Goal: Information Seeking & Learning: Understand process/instructions

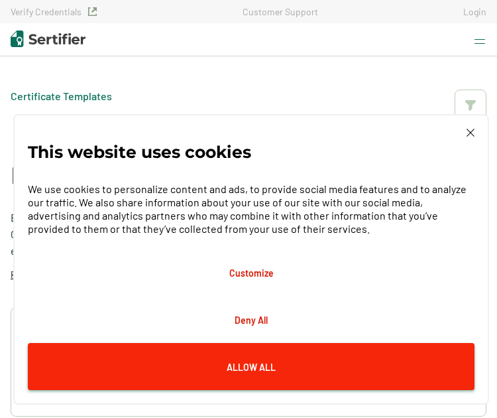
click at [289, 357] on button "Allow All" at bounding box center [251, 366] width 447 height 47
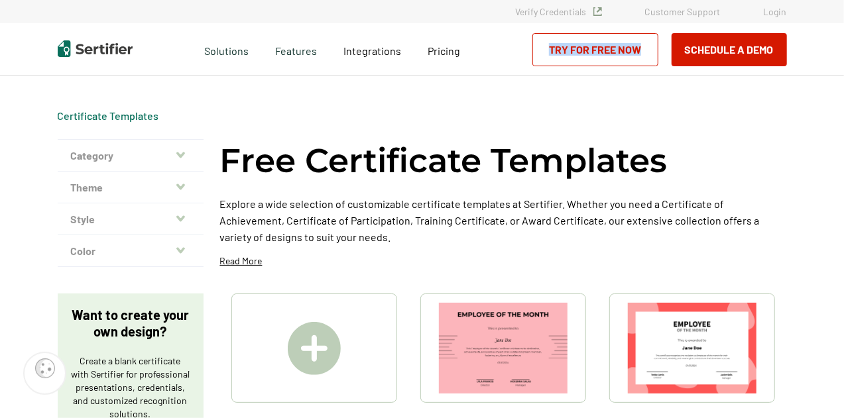
drag, startPoint x: 843, startPoint y: 28, endPoint x: 848, endPoint y: 91, distance: 63.8
click at [496, 91] on html "Verify Credentials Customer Support Login Request A Demo Let us present you the…" at bounding box center [422, 209] width 844 height 418
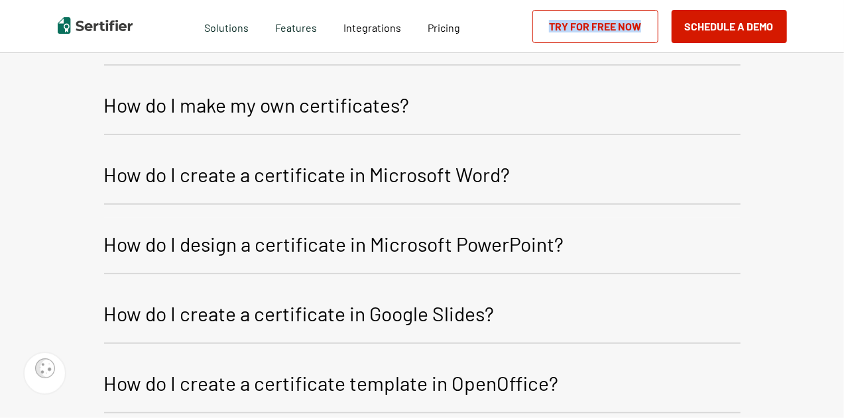
scroll to position [1550, 0]
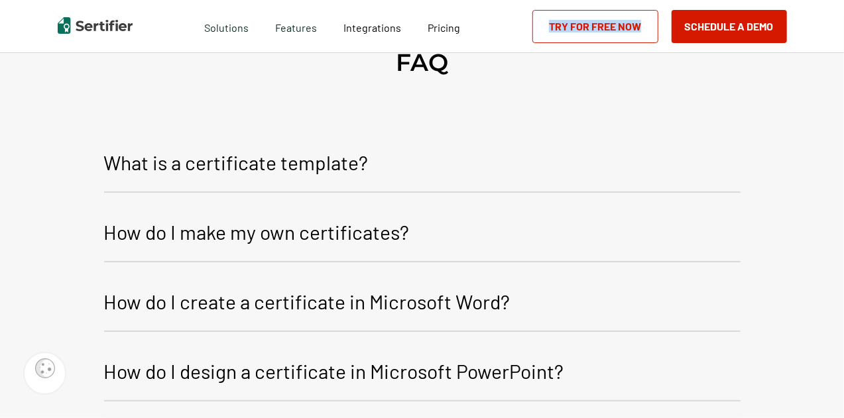
click at [278, 237] on p "How do I make my own certificates?" at bounding box center [257, 232] width 306 height 32
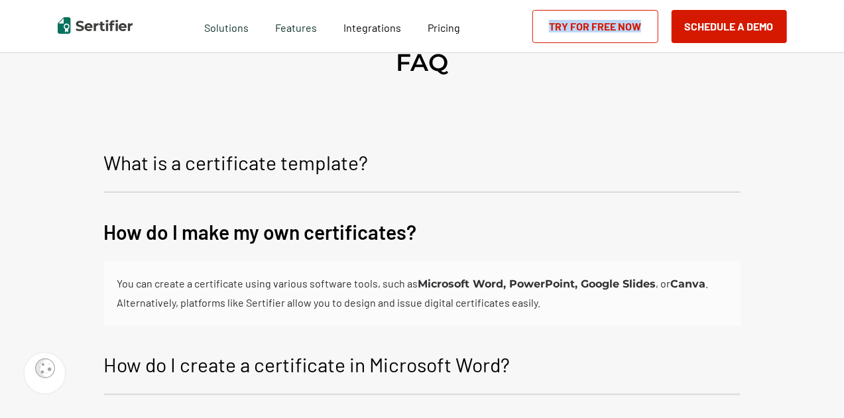
click at [278, 237] on p "How do I make my own certificates?" at bounding box center [260, 232] width 313 height 32
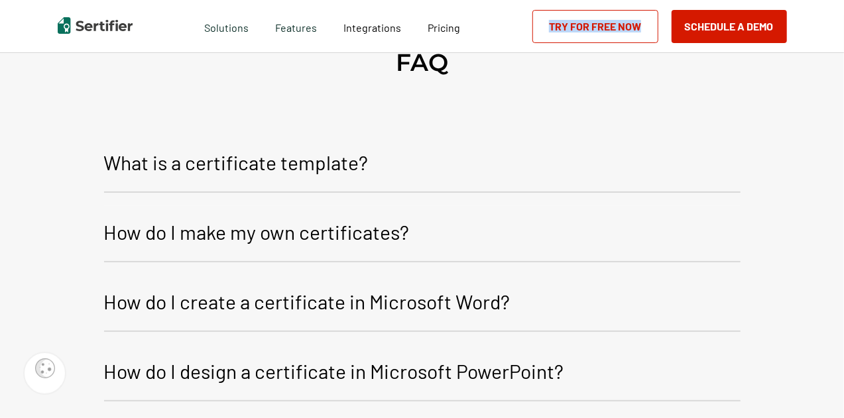
click at [276, 226] on p "How do I make my own certificates?" at bounding box center [257, 232] width 306 height 32
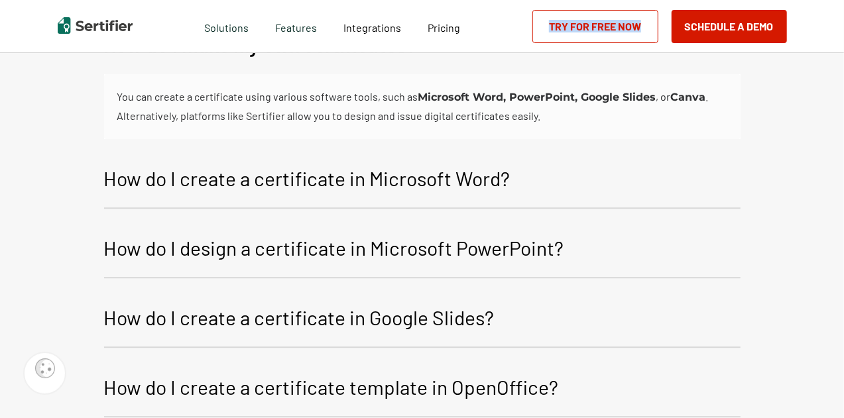
scroll to position [1750, 0]
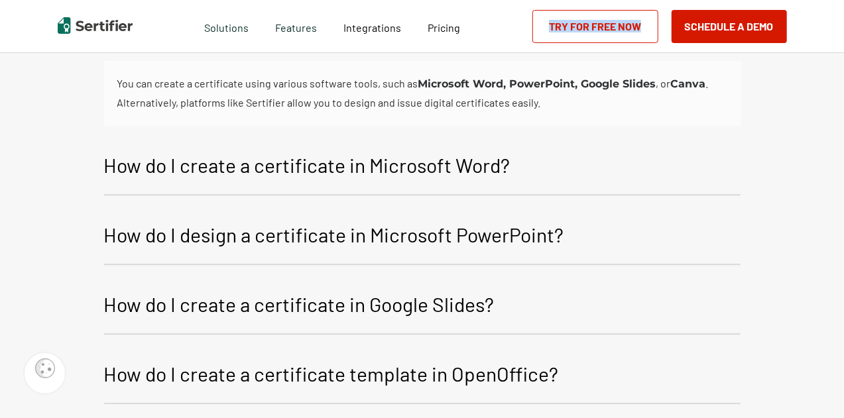
click at [429, 237] on p "How do I design a certificate in Microsoft PowerPoint?" at bounding box center [334, 235] width 460 height 32
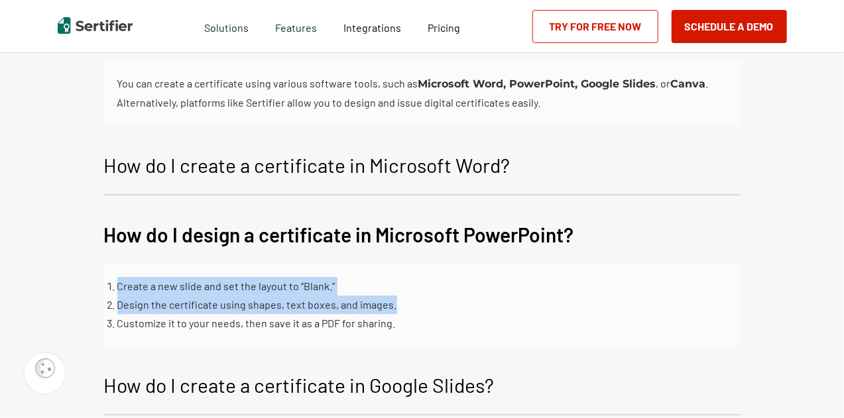
drag, startPoint x: 841, startPoint y: 222, endPoint x: 841, endPoint y: 300, distance: 78.2
click at [496, 300] on div "FAQ What is a certificate template? A certificate template is a pre-designed la…" at bounding box center [422, 318] width 844 height 1009
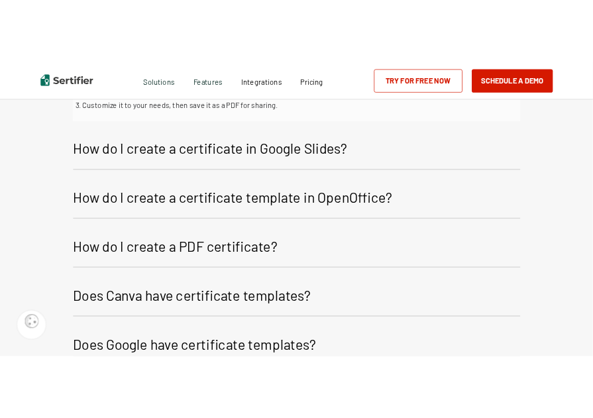
scroll to position [2019, 0]
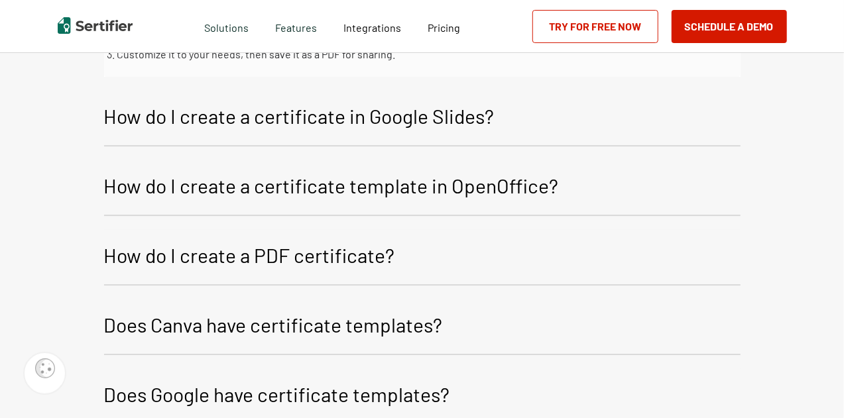
click at [264, 260] on p "How do I create a PDF certificate?" at bounding box center [249, 255] width 291 height 32
